Goal: Task Accomplishment & Management: Manage account settings

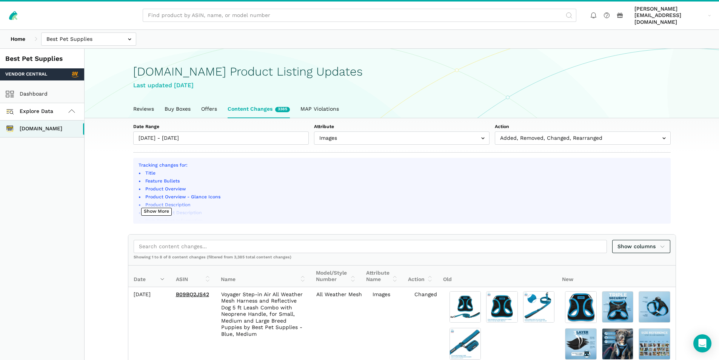
select select "image_urls"
select select "100"
click at [151, 101] on link "Reviews" at bounding box center [143, 108] width 31 height 17
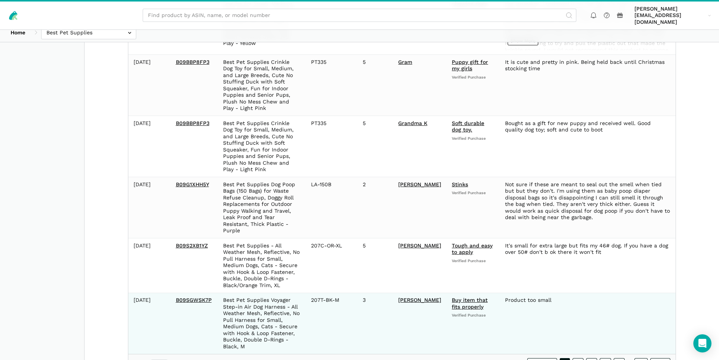
scroll to position [458, 0]
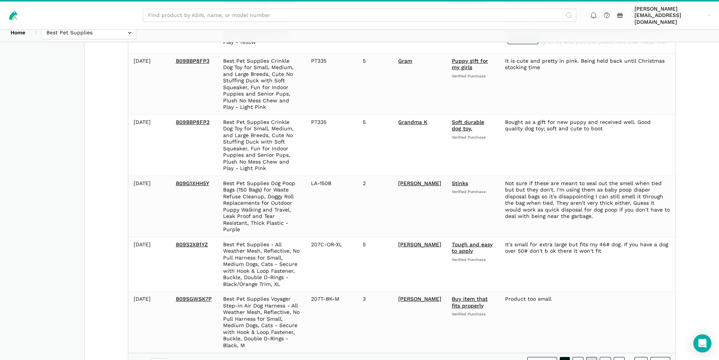
click at [590, 357] on link "3" at bounding box center [591, 362] width 11 height 11
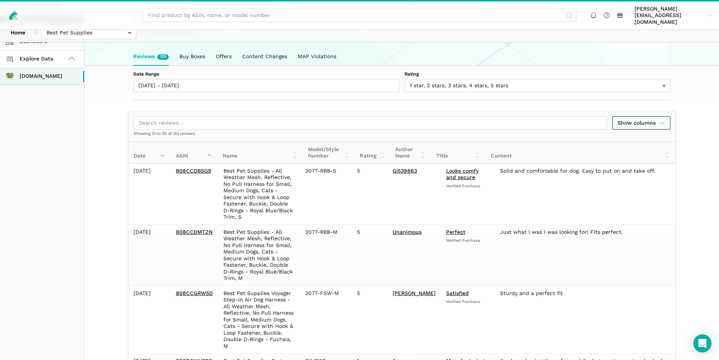
scroll to position [39, 0]
